Goal: Navigation & Orientation: Find specific page/section

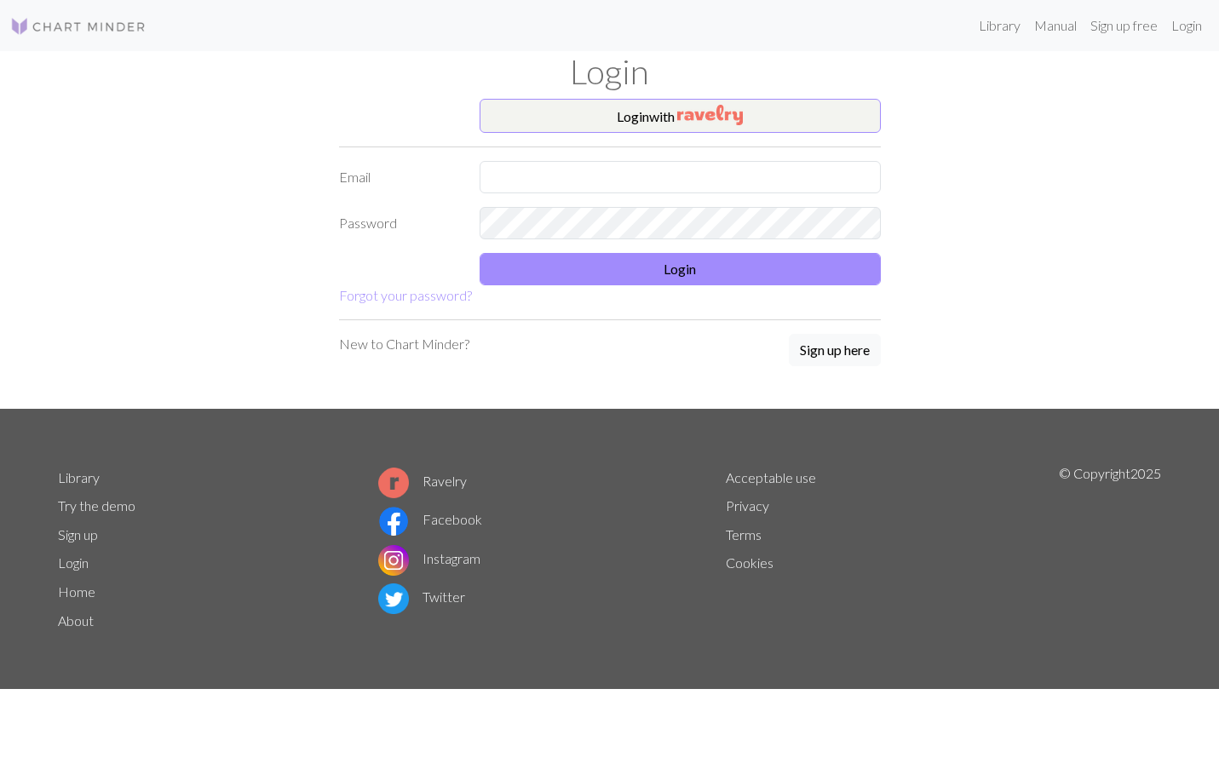
type input "midnight12311999@gmail.com"
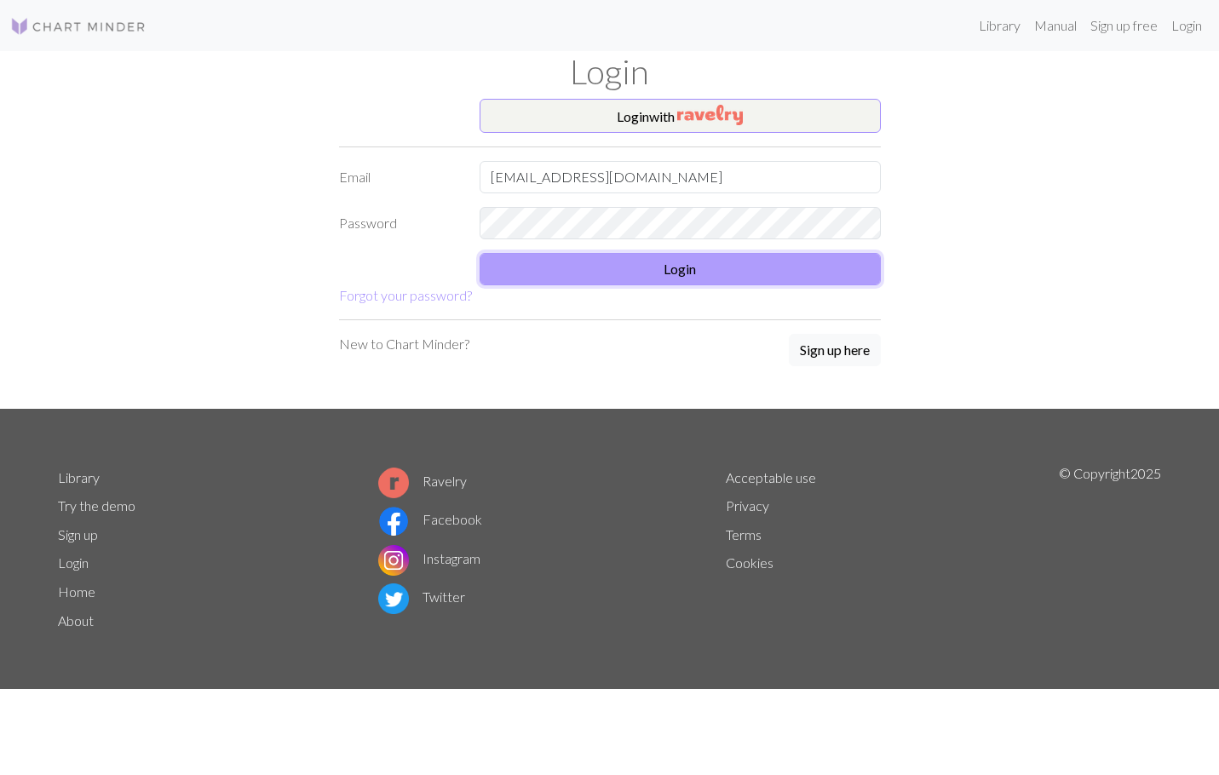
click at [710, 271] on button "Login" at bounding box center [680, 269] width 401 height 32
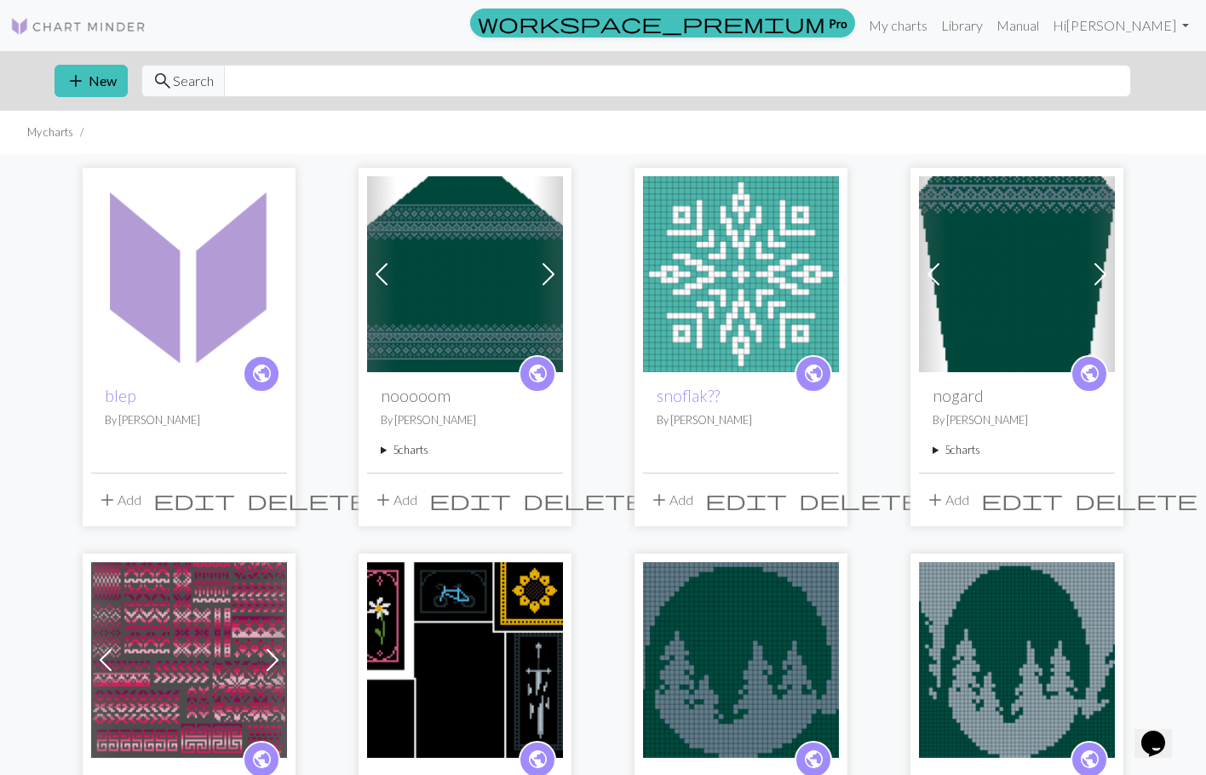
click at [1100, 278] on span at bounding box center [1100, 274] width 27 height 27
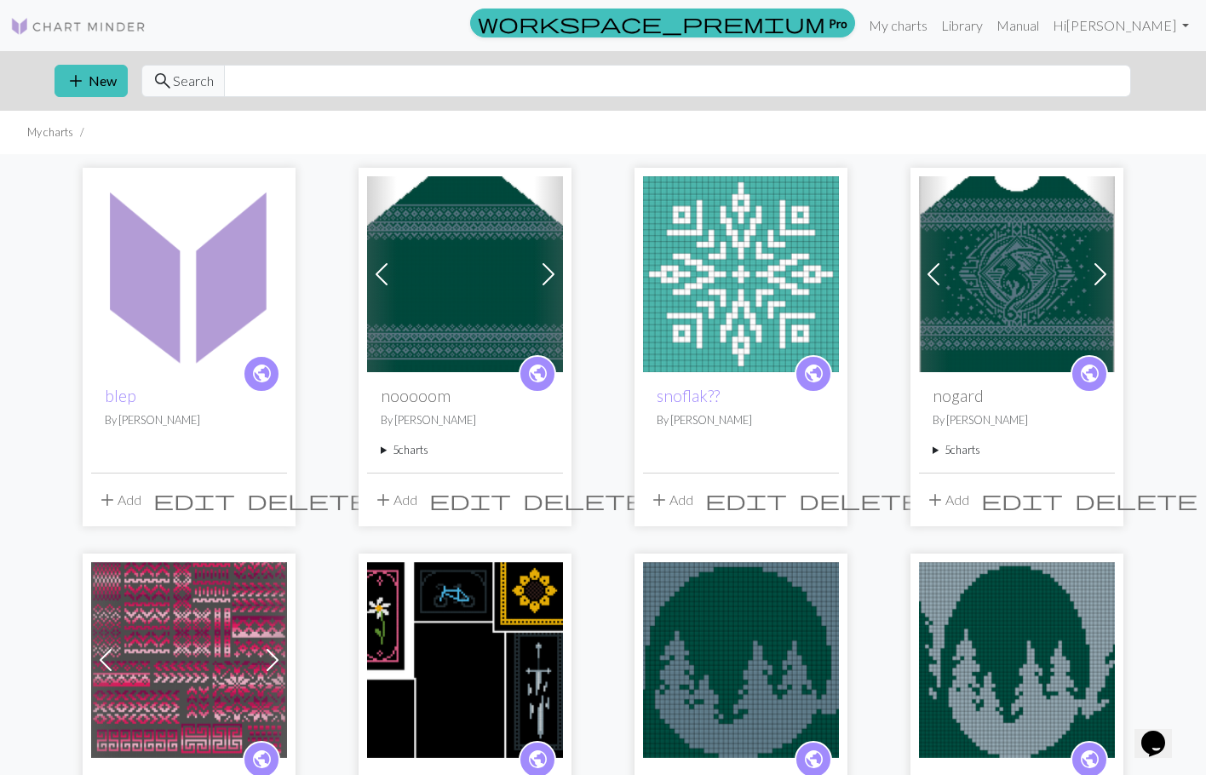
click at [1100, 278] on span at bounding box center [1100, 274] width 27 height 27
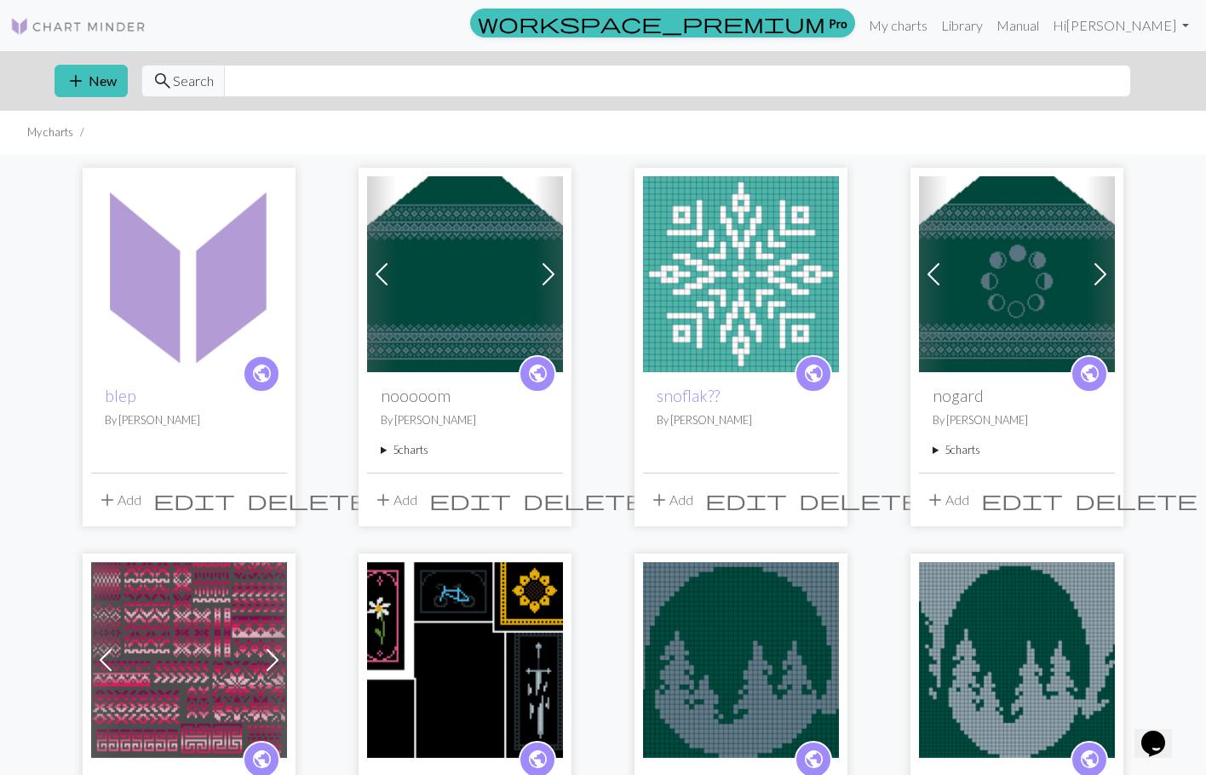
click at [1100, 278] on span at bounding box center [1100, 274] width 27 height 27
click at [1100, 271] on span at bounding box center [1100, 274] width 27 height 27
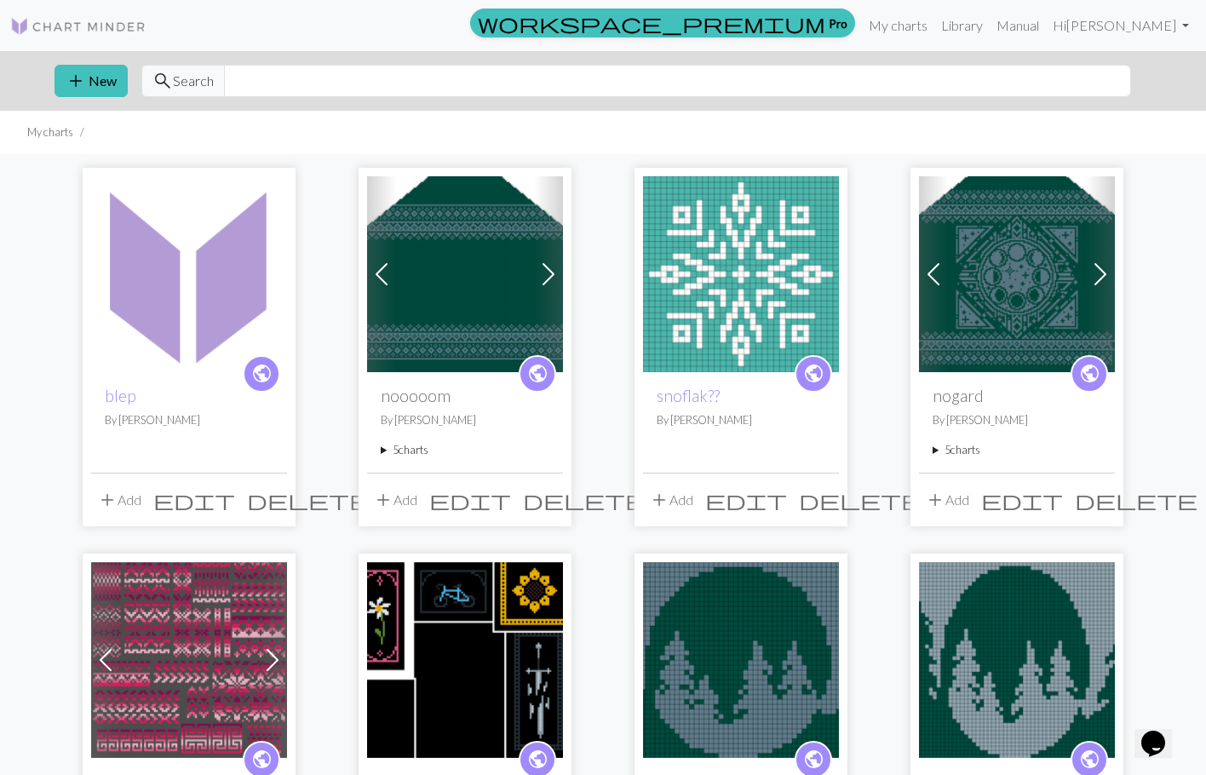
click at [1100, 271] on span at bounding box center [1100, 274] width 27 height 27
click at [1037, 303] on img at bounding box center [1017, 274] width 196 height 196
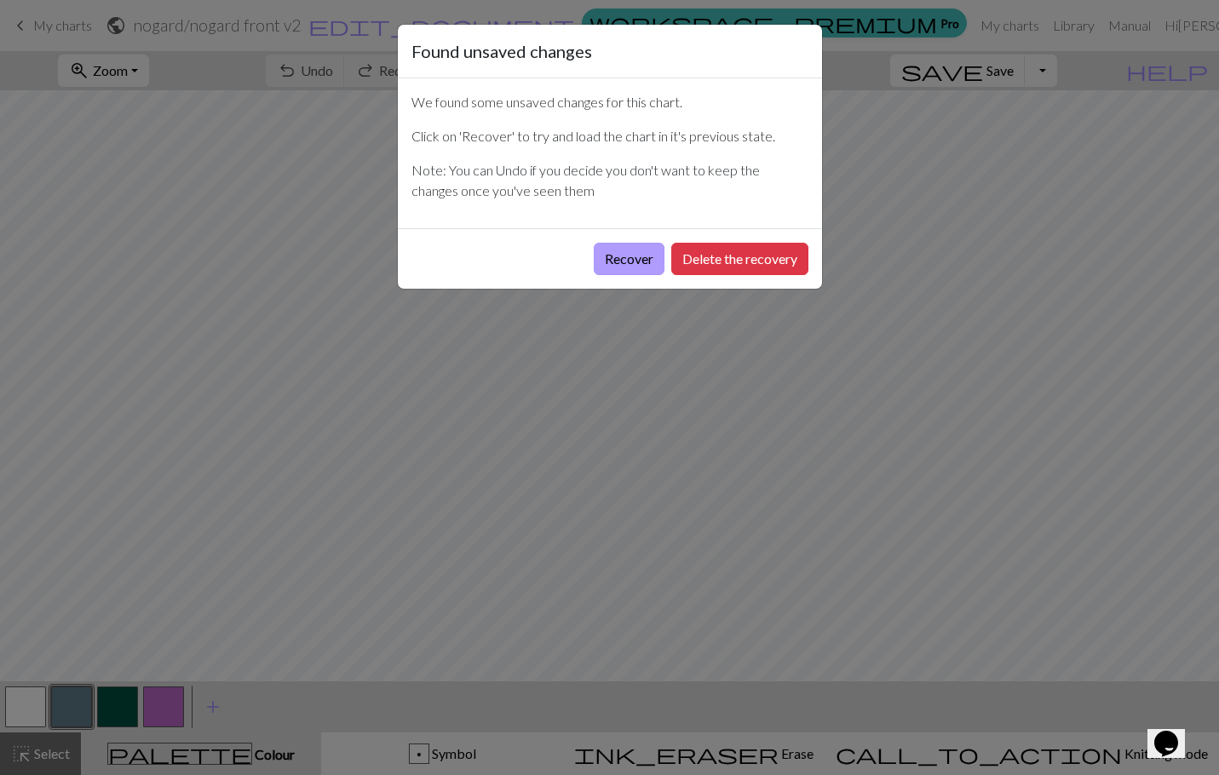
click at [624, 256] on button "Recover" at bounding box center [629, 259] width 71 height 32
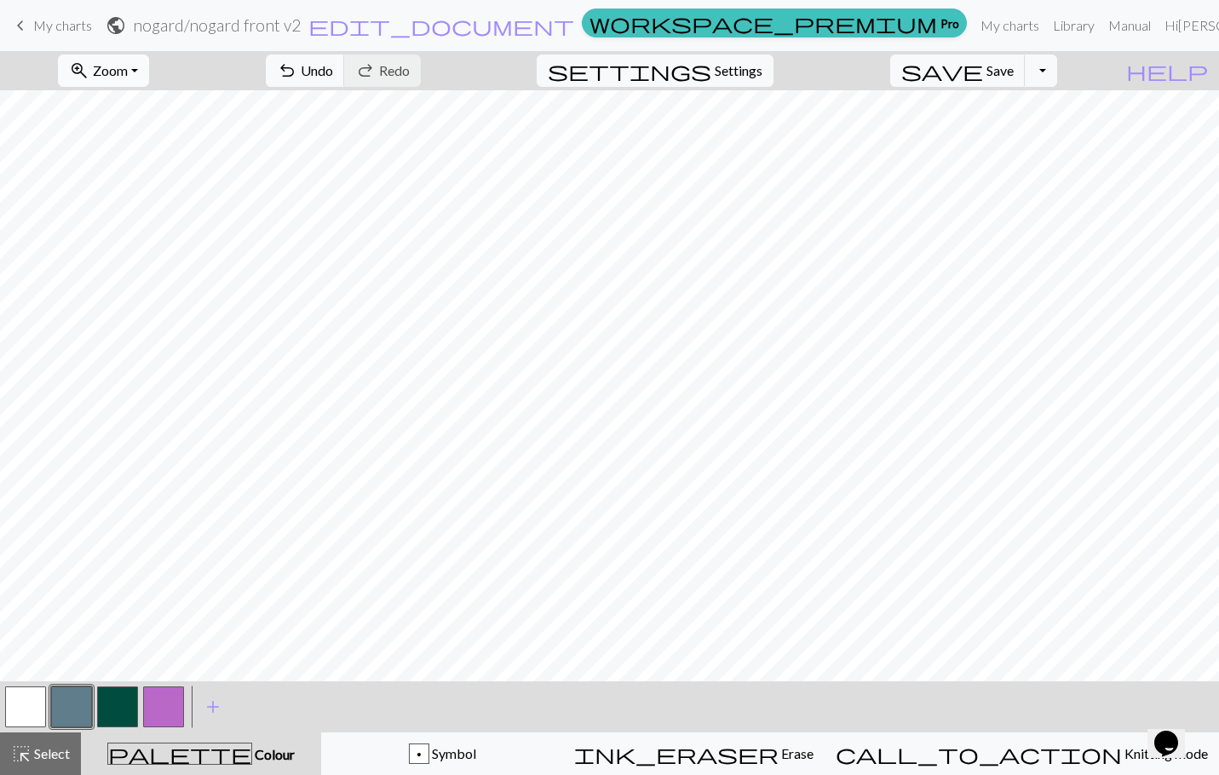
click at [128, 66] on span "Zoom" at bounding box center [110, 70] width 35 height 16
click at [193, 202] on button "50%" at bounding box center [126, 204] width 135 height 27
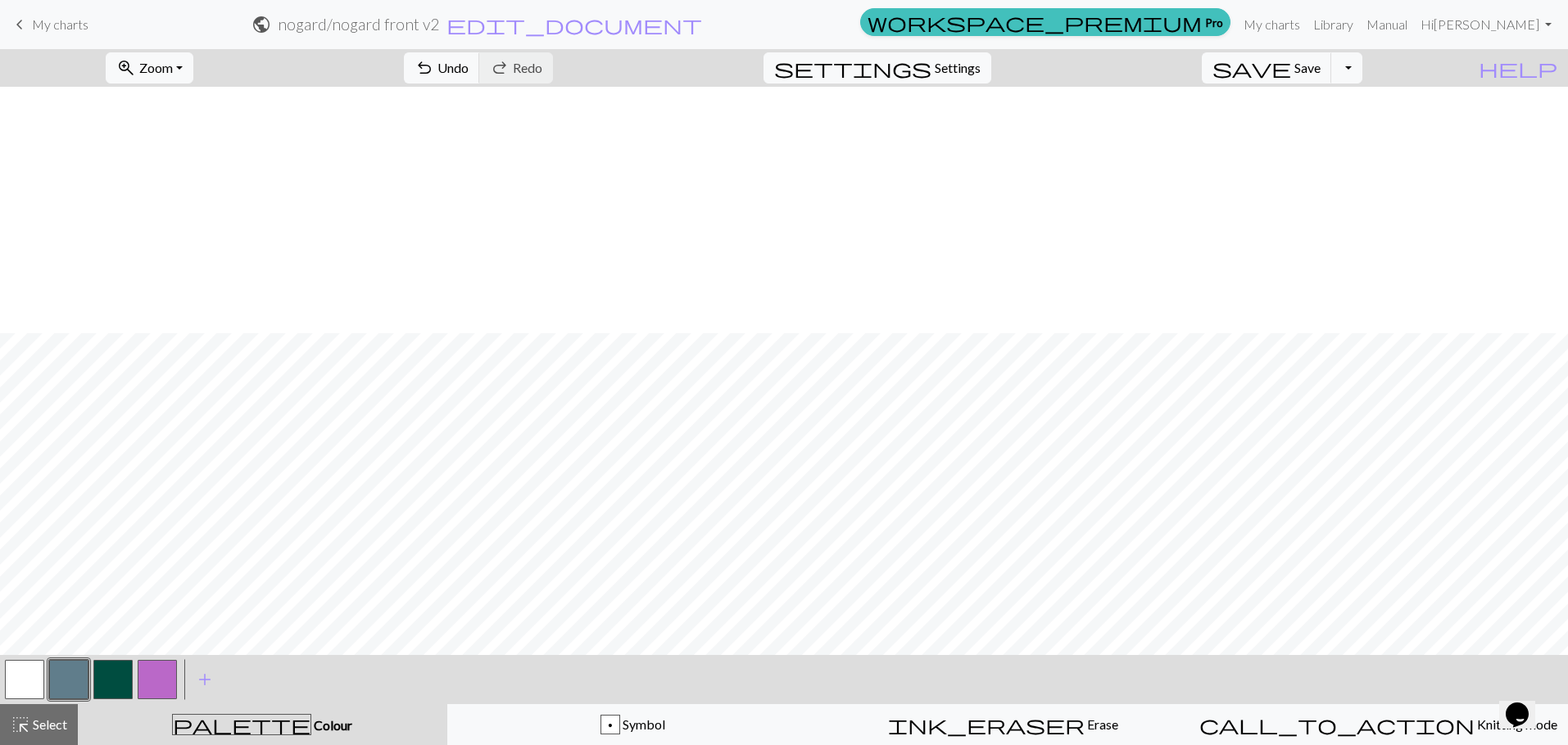
scroll to position [820, 0]
drag, startPoint x: 1558, startPoint y: 511, endPoint x: 37, endPoint y: 37, distance: 1593.1
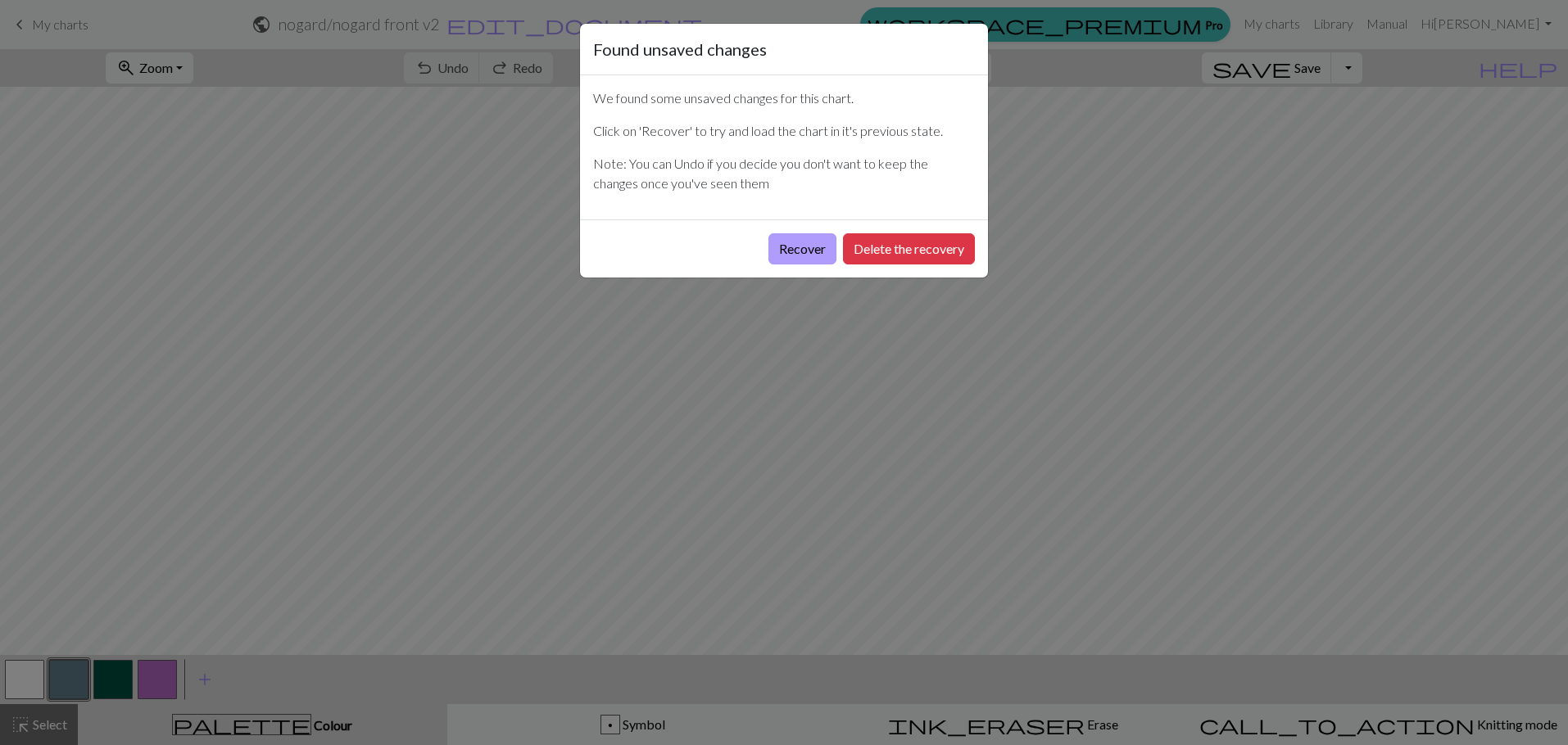
click at [804, 242] on button "Recover" at bounding box center [802, 249] width 68 height 31
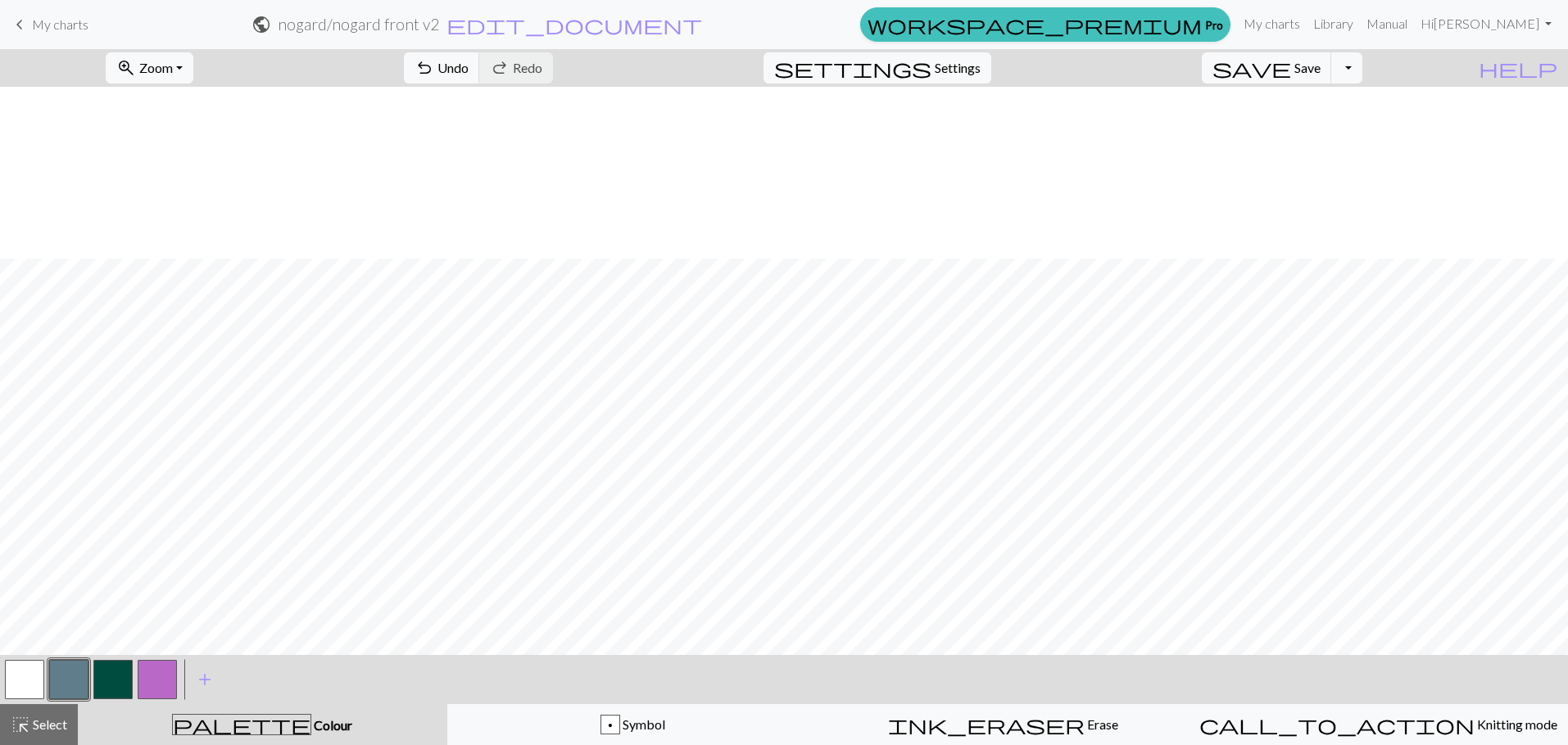
scroll to position [246, 0]
click at [193, 68] on button "zoom_in Zoom Zoom" at bounding box center [149, 68] width 87 height 31
click at [232, 198] on button "50%" at bounding box center [171, 196] width 130 height 26
click at [1506, 26] on link "Hi [PERSON_NAME]" at bounding box center [1489, 24] width 144 height 33
click at [1502, 120] on button "Logout" at bounding box center [1494, 123] width 132 height 39
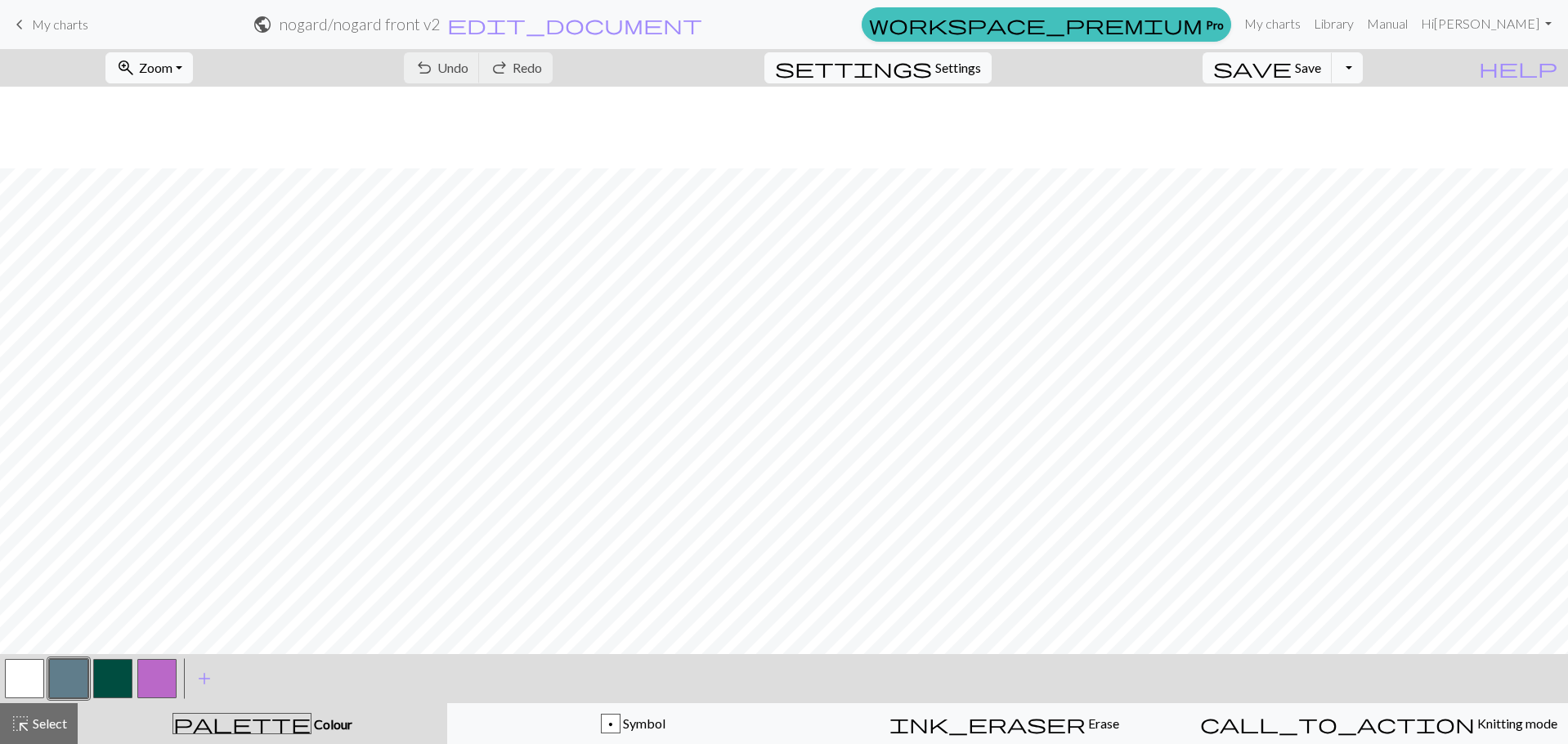
scroll to position [82, 0]
click at [53, 21] on span "My charts" at bounding box center [59, 24] width 57 height 15
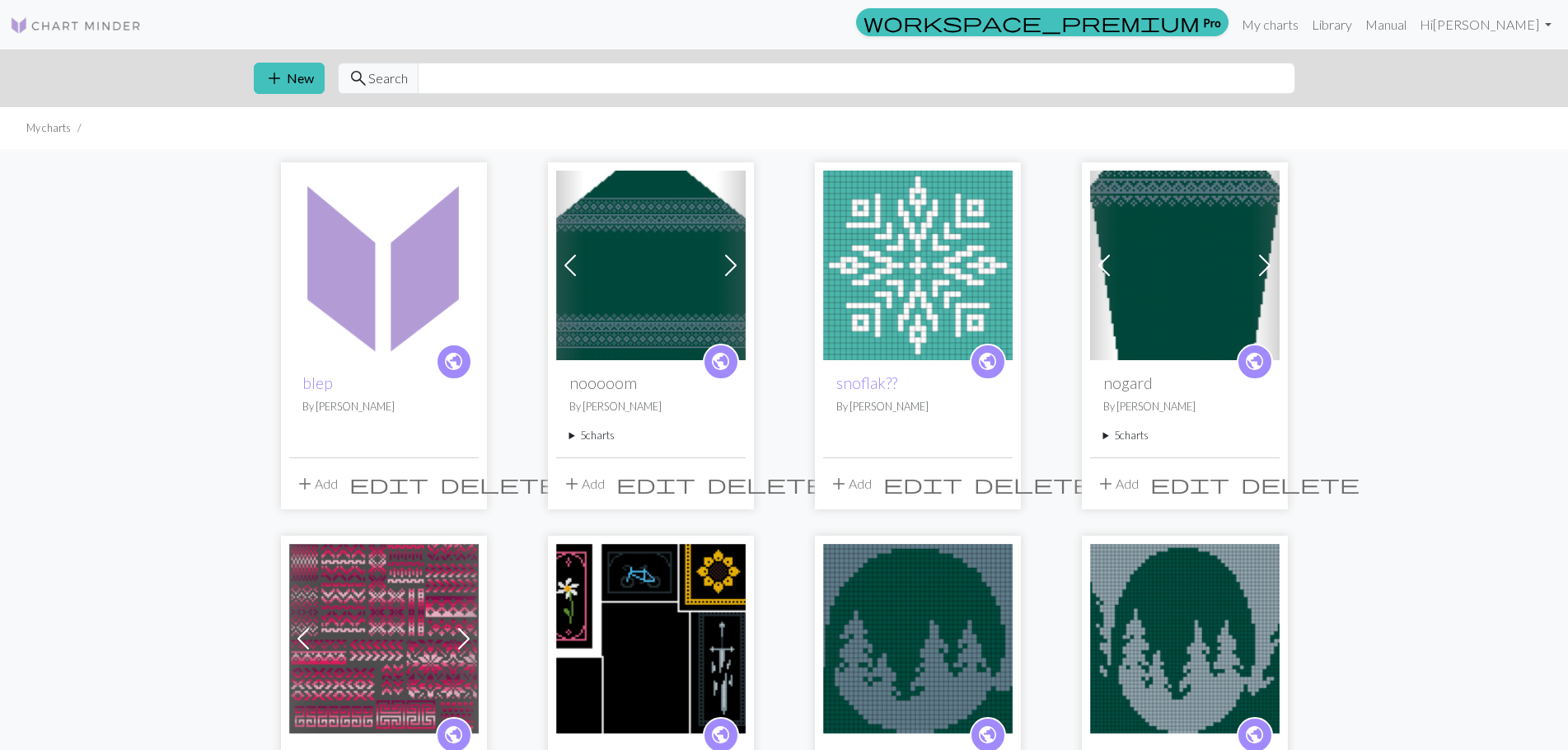
click at [1180, 287] on img at bounding box center [1185, 265] width 190 height 190
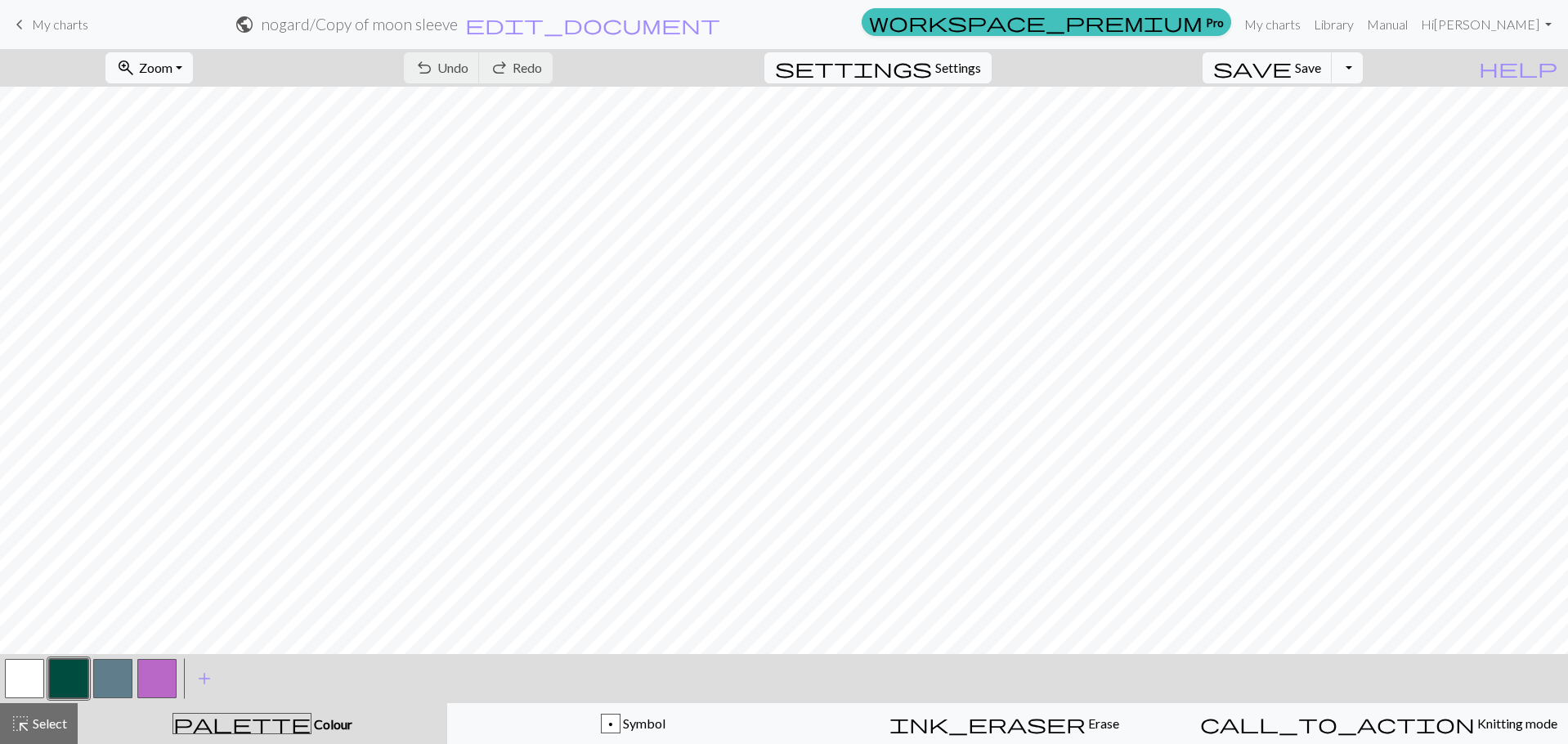
click at [52, 12] on link "keyboard_arrow_left My charts" at bounding box center [49, 24] width 79 height 28
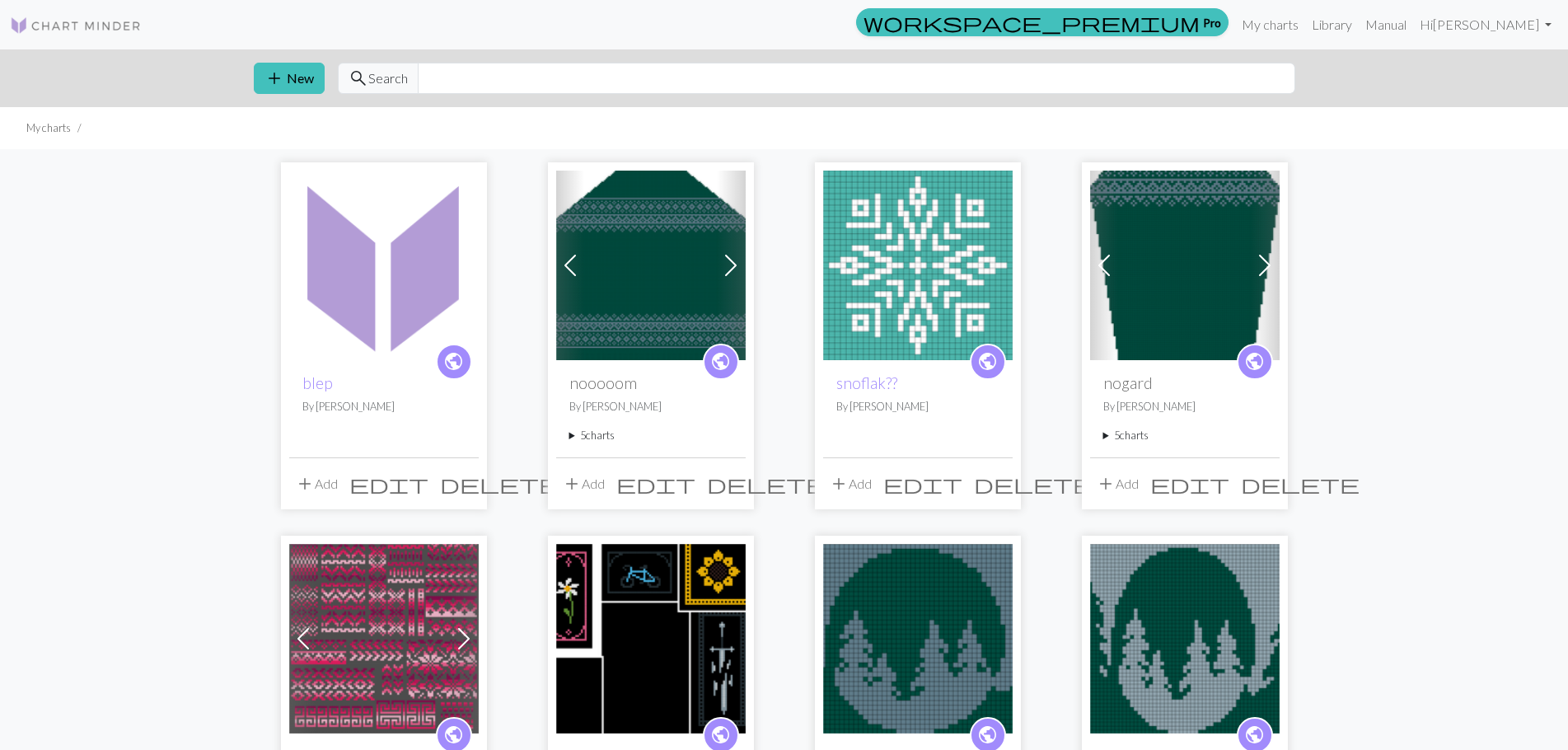
click at [1256, 260] on span at bounding box center [1264, 265] width 26 height 26
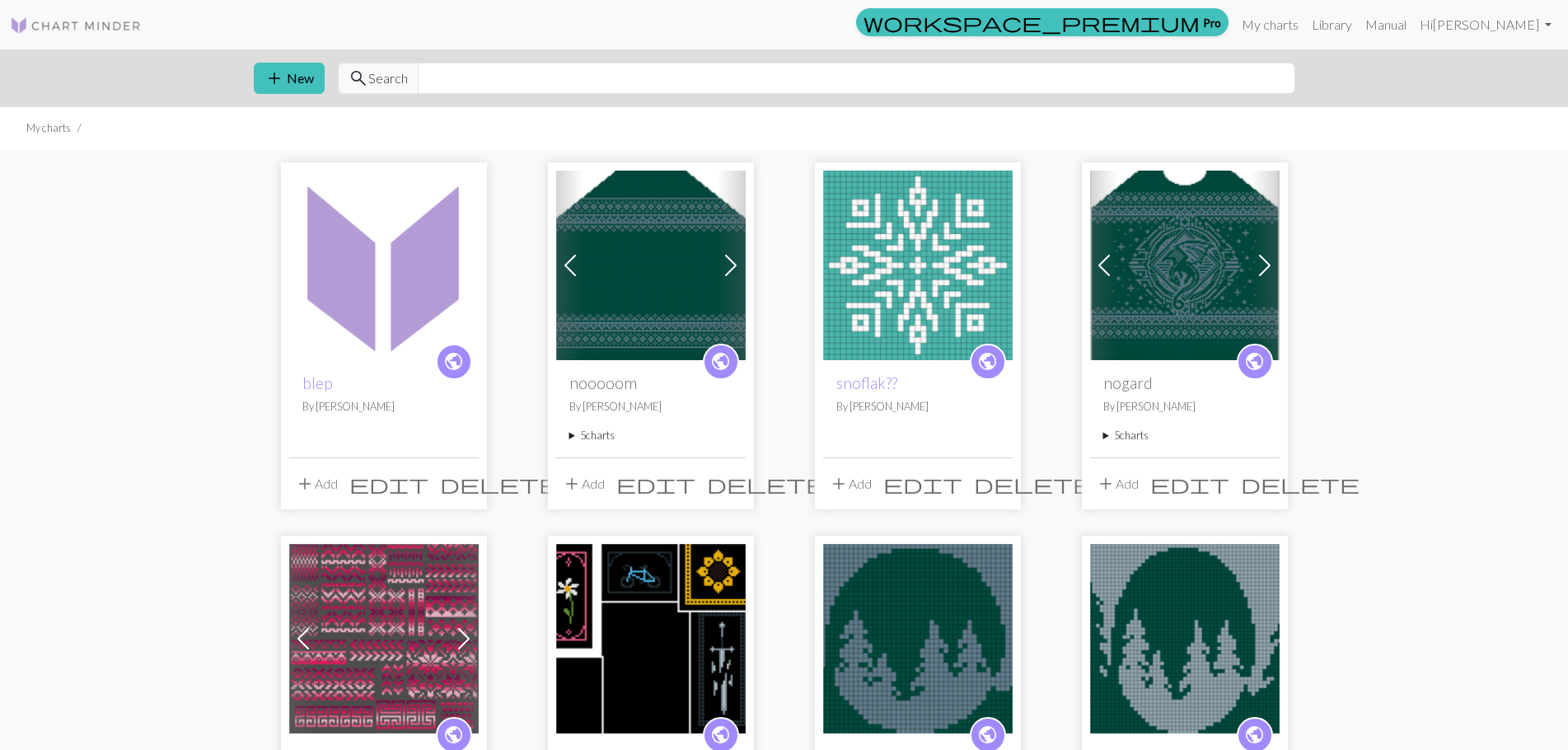
click at [1262, 259] on span at bounding box center [1264, 265] width 26 height 26
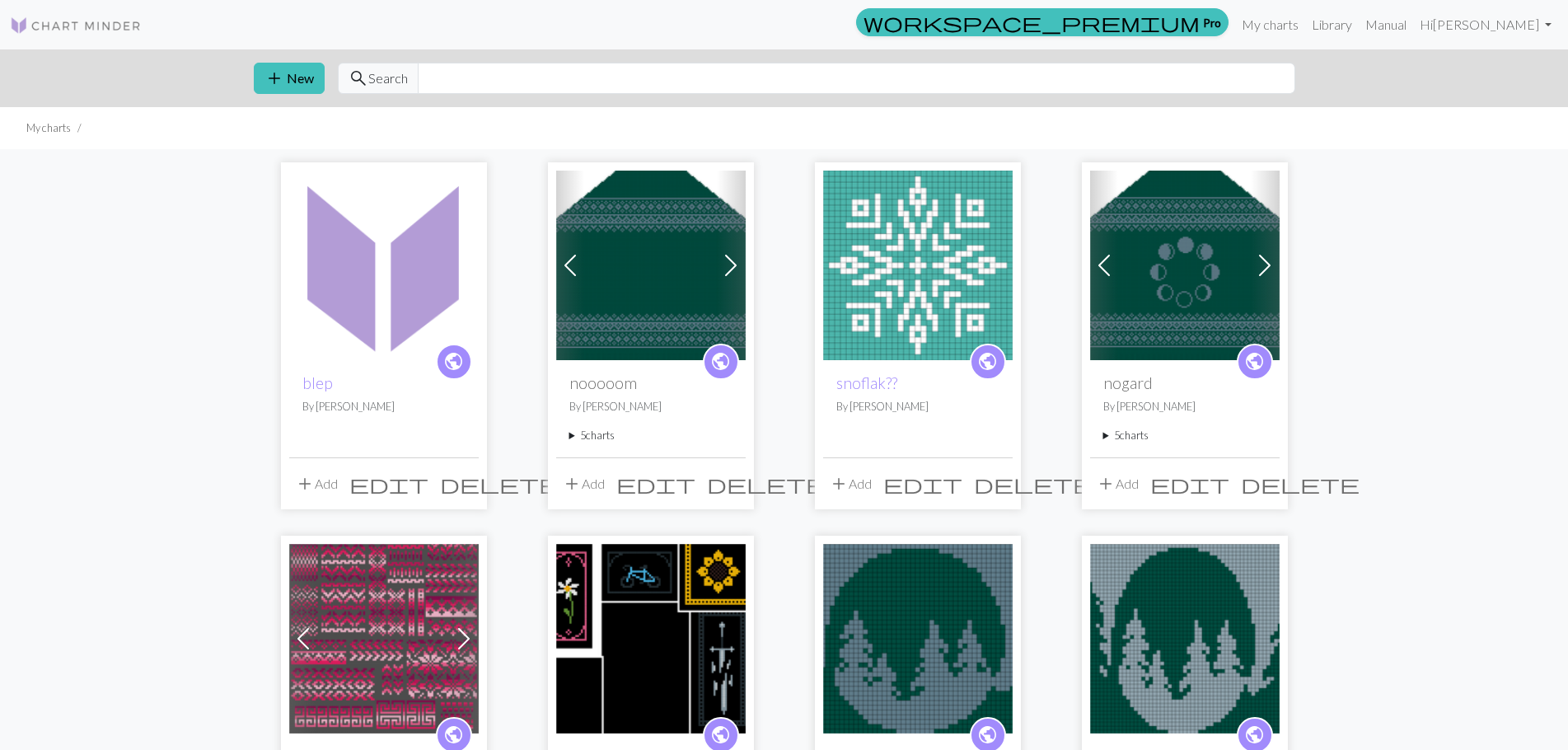
click at [1262, 259] on span at bounding box center [1264, 265] width 26 height 26
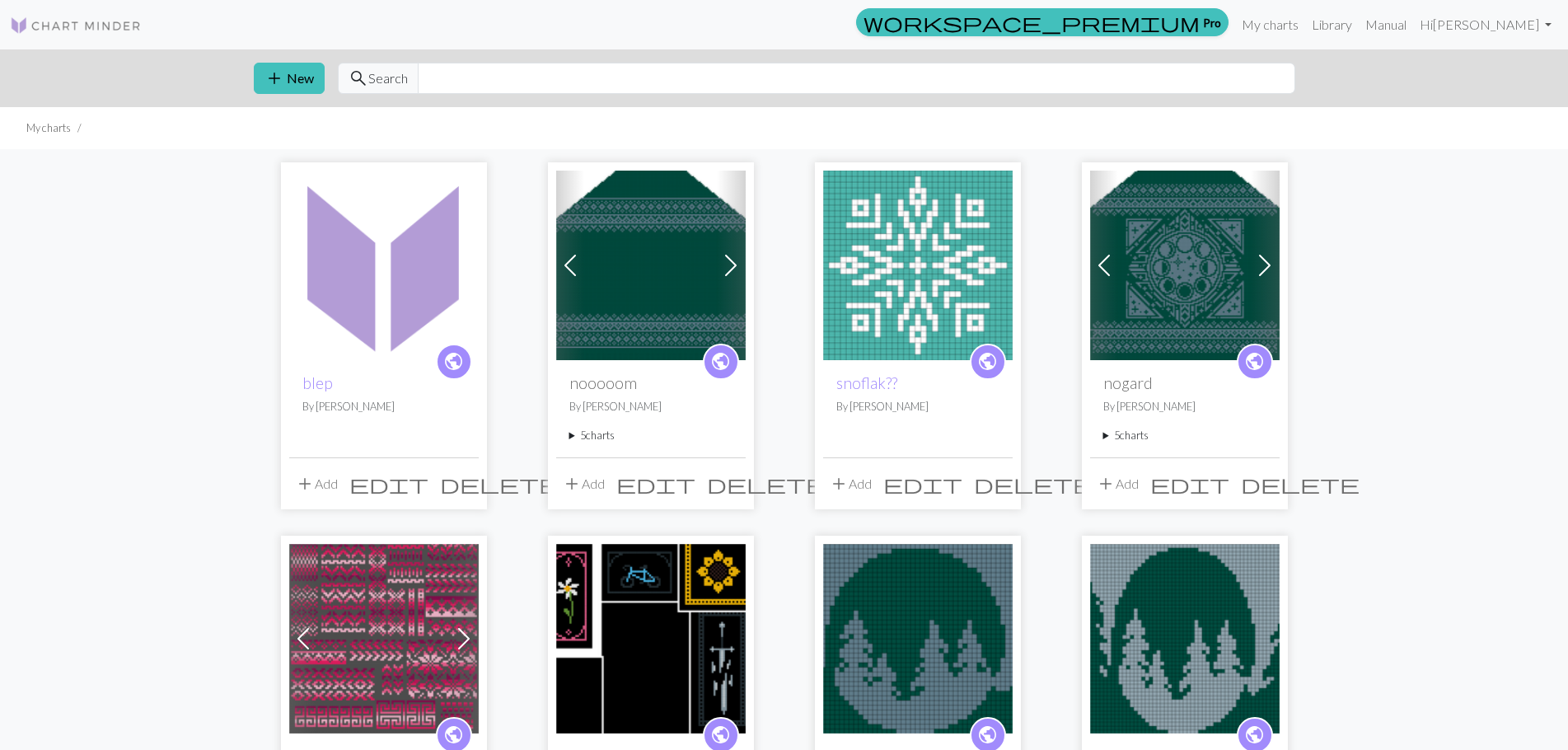
click at [1219, 275] on img at bounding box center [1185, 265] width 190 height 190
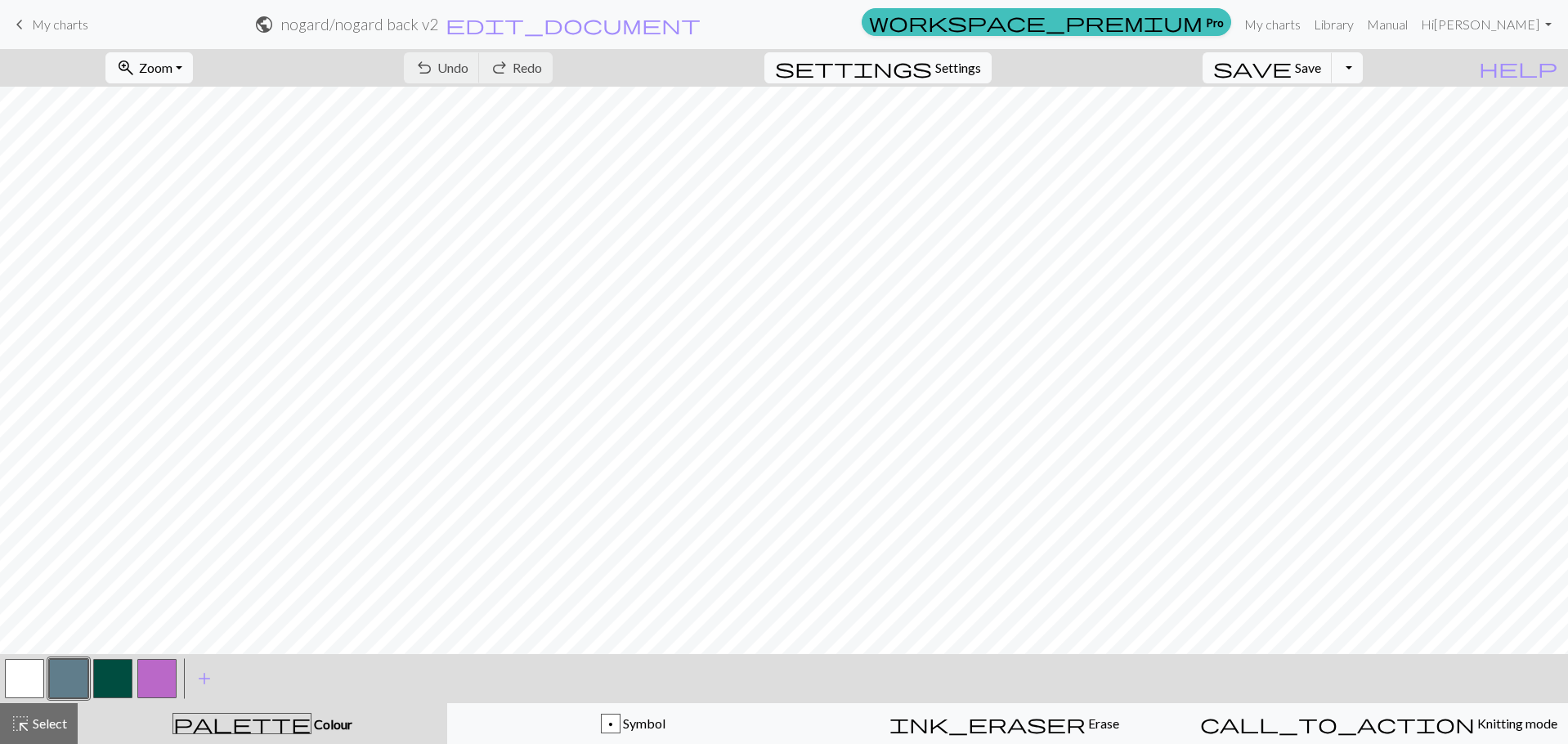
click at [55, 19] on span "My charts" at bounding box center [59, 24] width 57 height 15
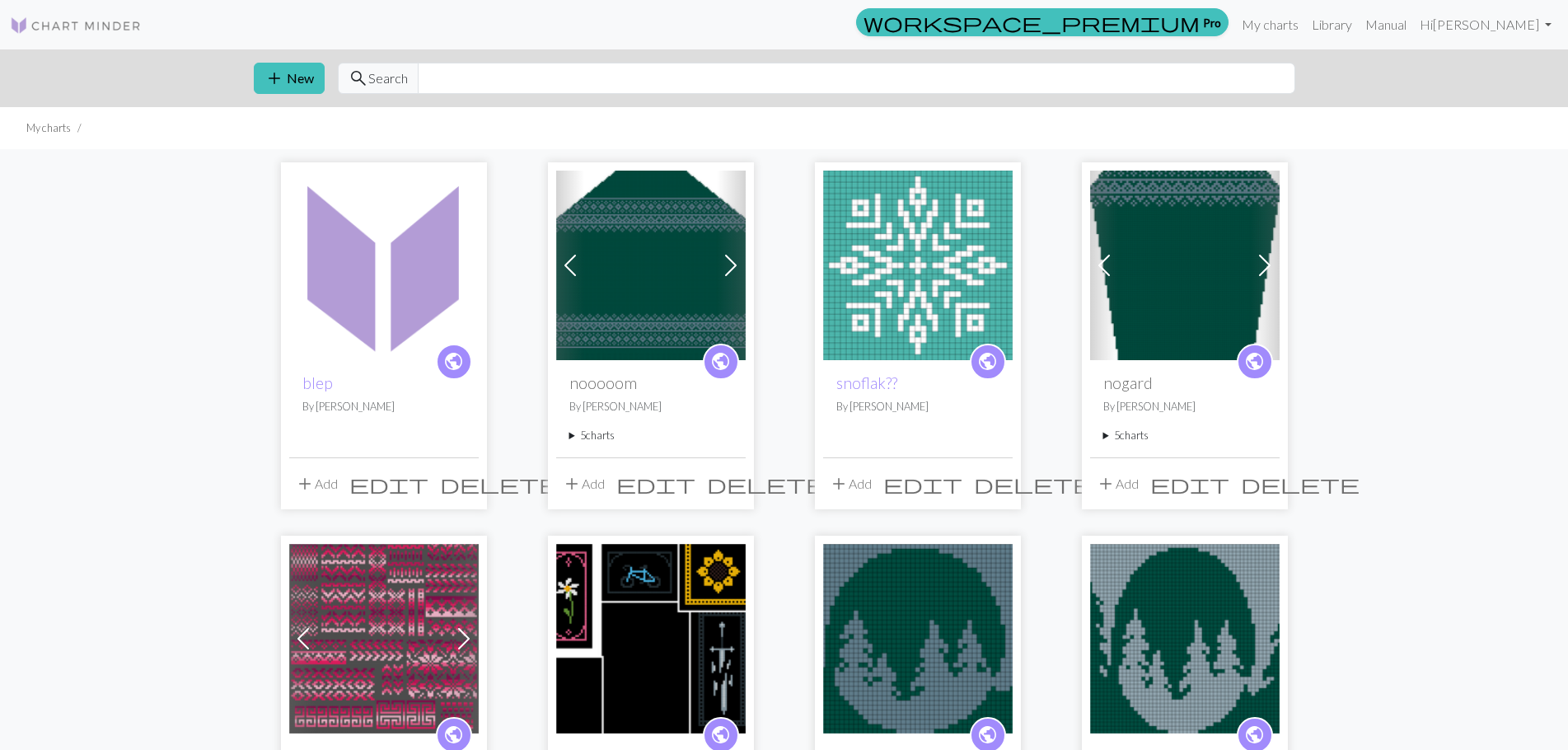
click at [726, 264] on span at bounding box center [730, 265] width 26 height 26
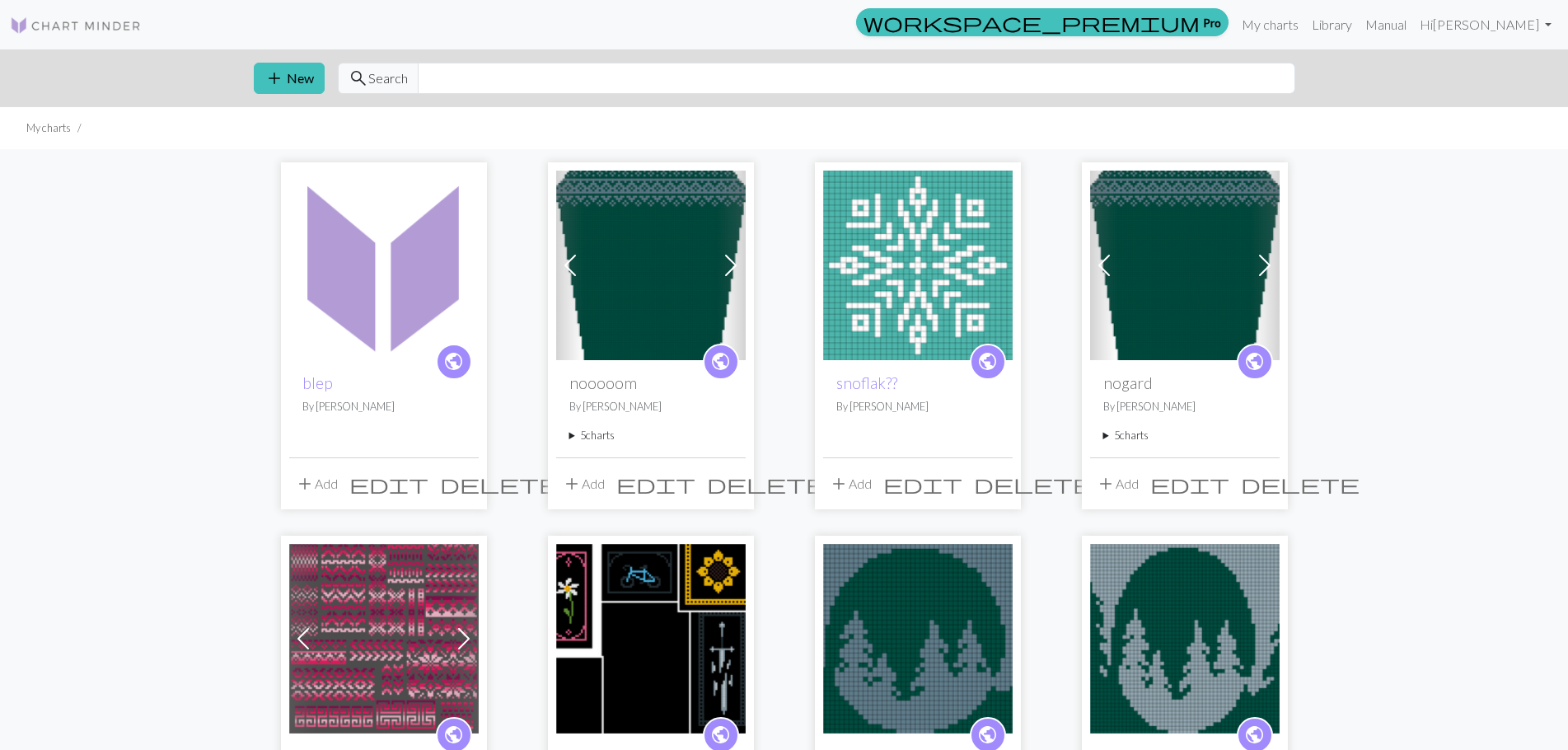
click at [631, 266] on img at bounding box center [651, 265] width 190 height 190
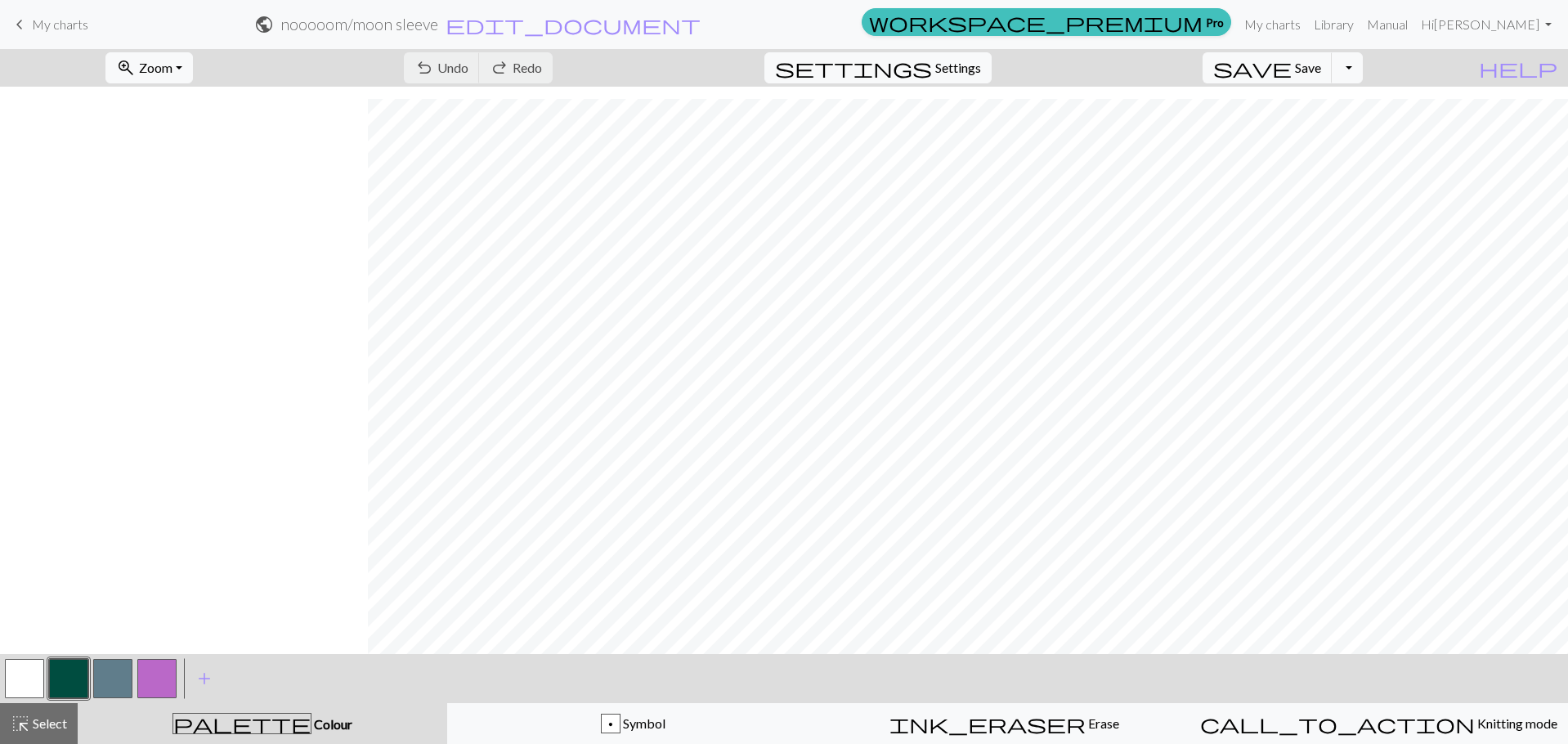
scroll to position [2381, 419]
click at [1544, 16] on link "Hi [PERSON_NAME]" at bounding box center [1486, 25] width 144 height 33
click at [1499, 120] on button "Logout" at bounding box center [1491, 122] width 131 height 39
